Goal: Task Accomplishment & Management: Manage account settings

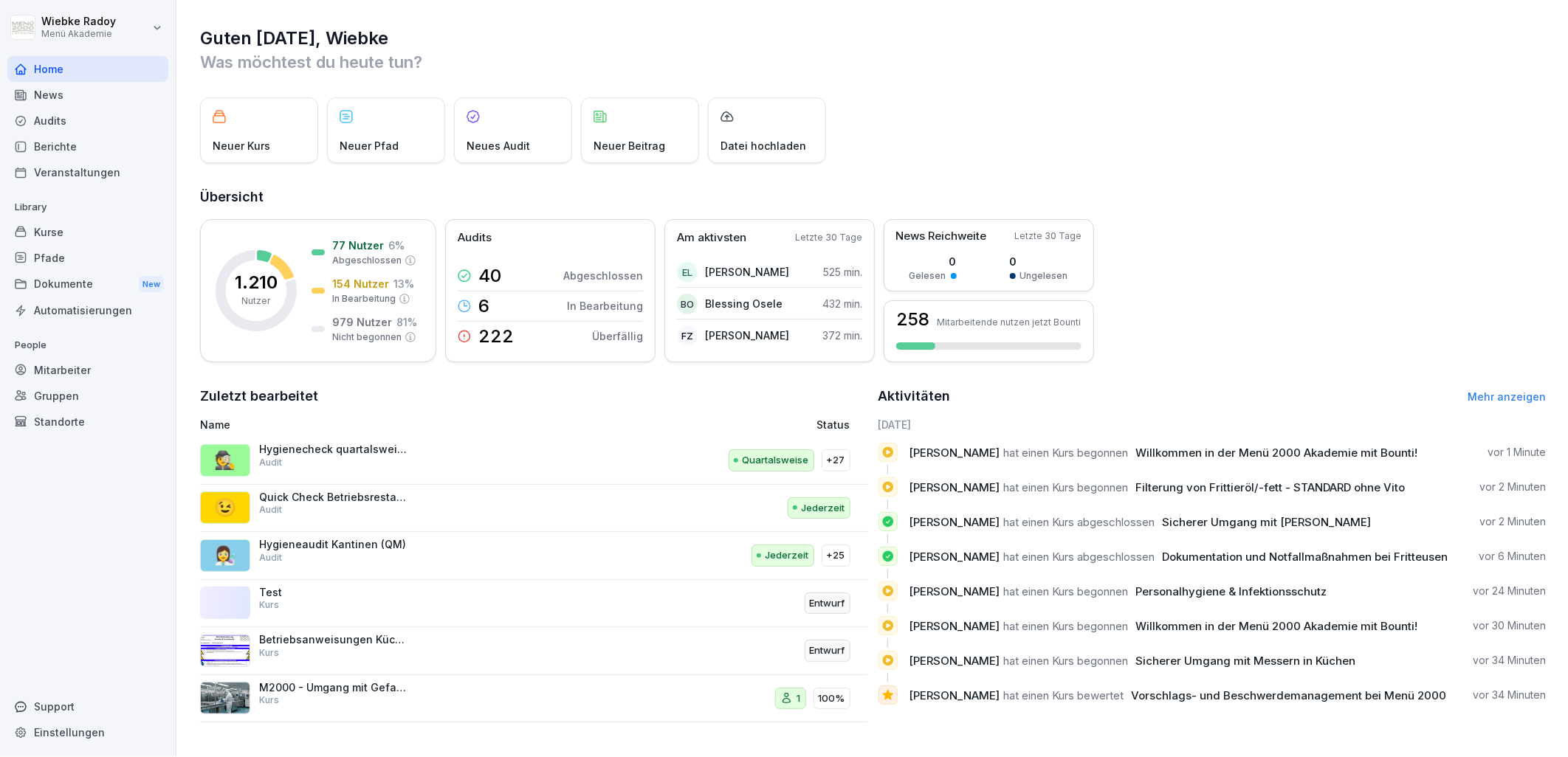
click at [374, 468] on div "🕵️ Hygienecheck quartalsweise Bezirksleiter /Regionalleiter Audit" at bounding box center [411, 460] width 421 height 36
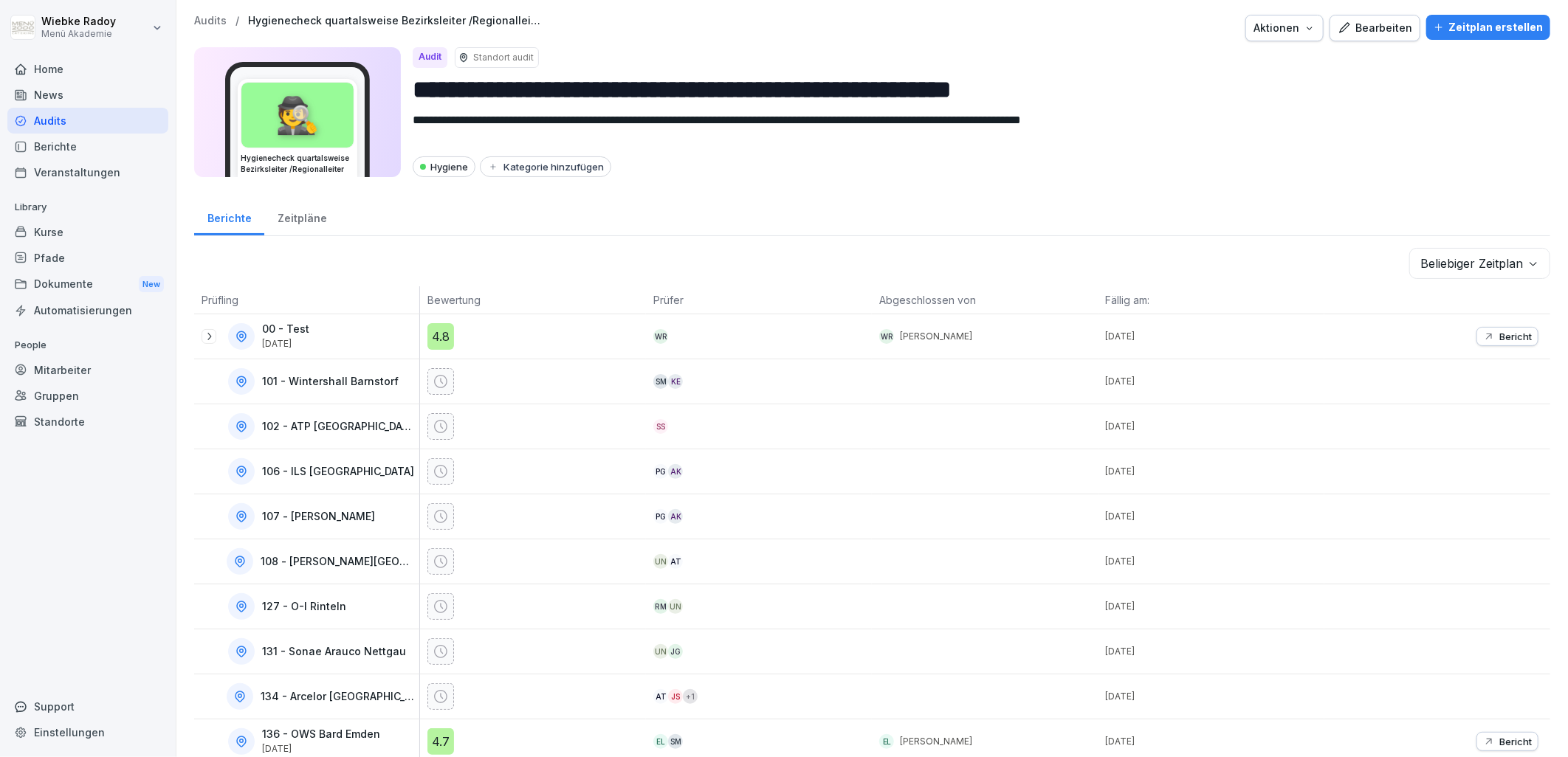
click at [300, 225] on div "Zeitpläne" at bounding box center [302, 216] width 75 height 38
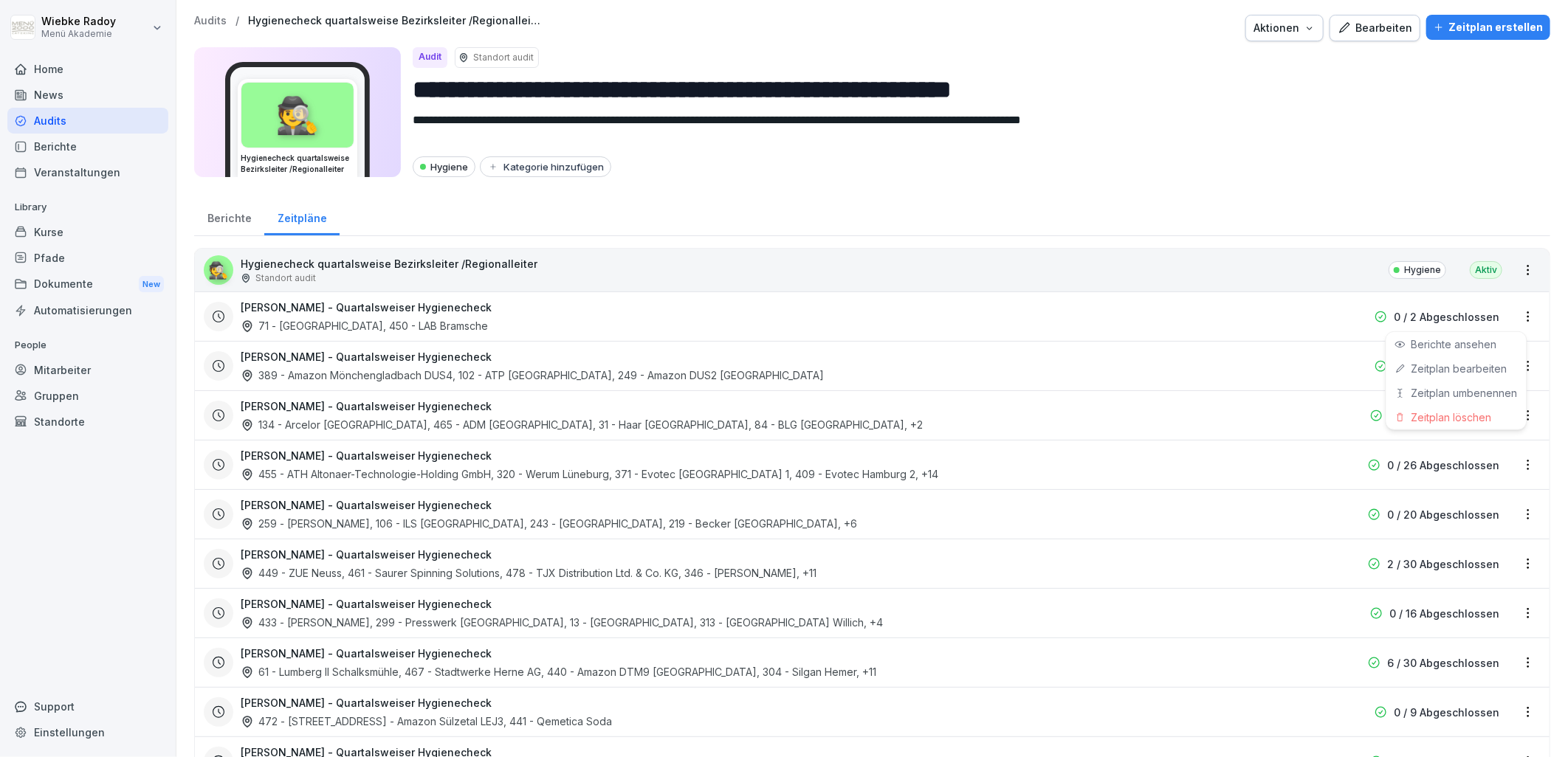
click at [1411, 307] on html "**********" at bounding box center [784, 378] width 1568 height 757
click at [0, 0] on link "Zeitplan bearbeiten" at bounding box center [0, 0] width 0 height 0
